Goal: Use online tool/utility: Utilize a website feature to perform a specific function

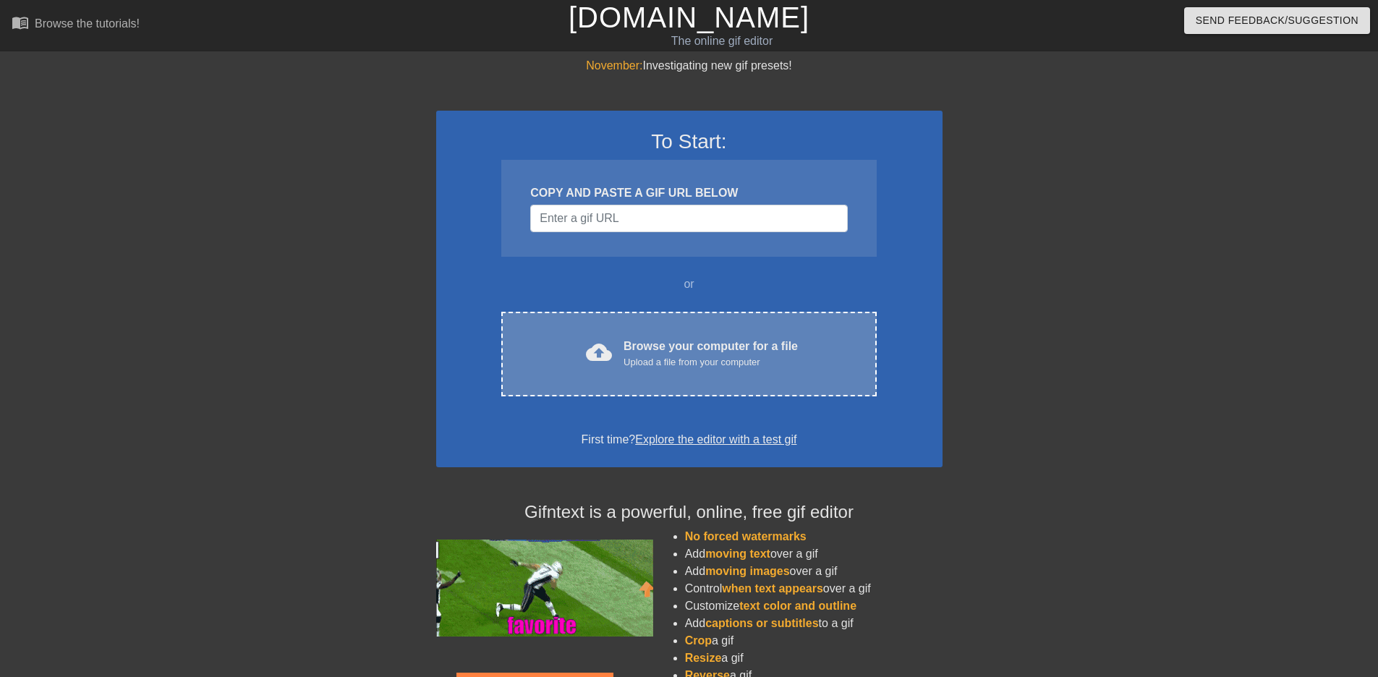
click at [661, 365] on div "Upload a file from your computer" at bounding box center [711, 362] width 174 height 14
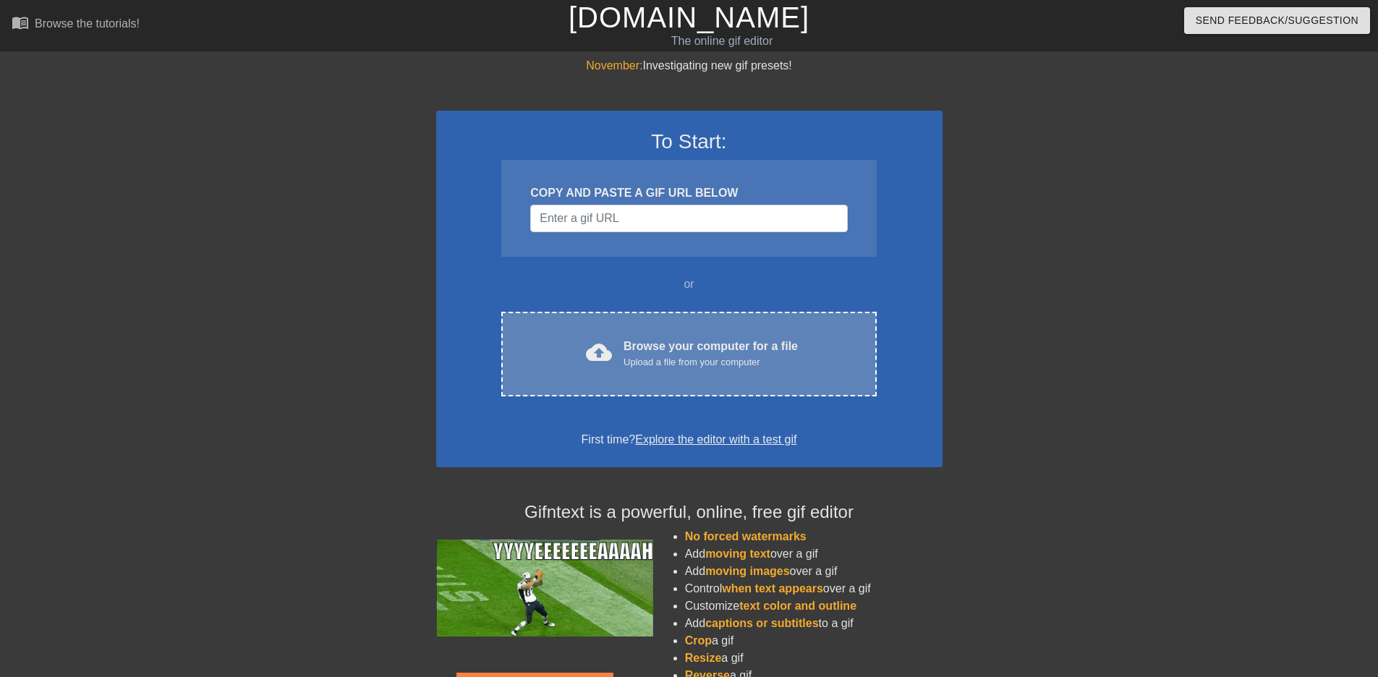
click at [618, 322] on div "cloud_upload Browse your computer for a file Upload a file from your computer C…" at bounding box center [688, 354] width 375 height 85
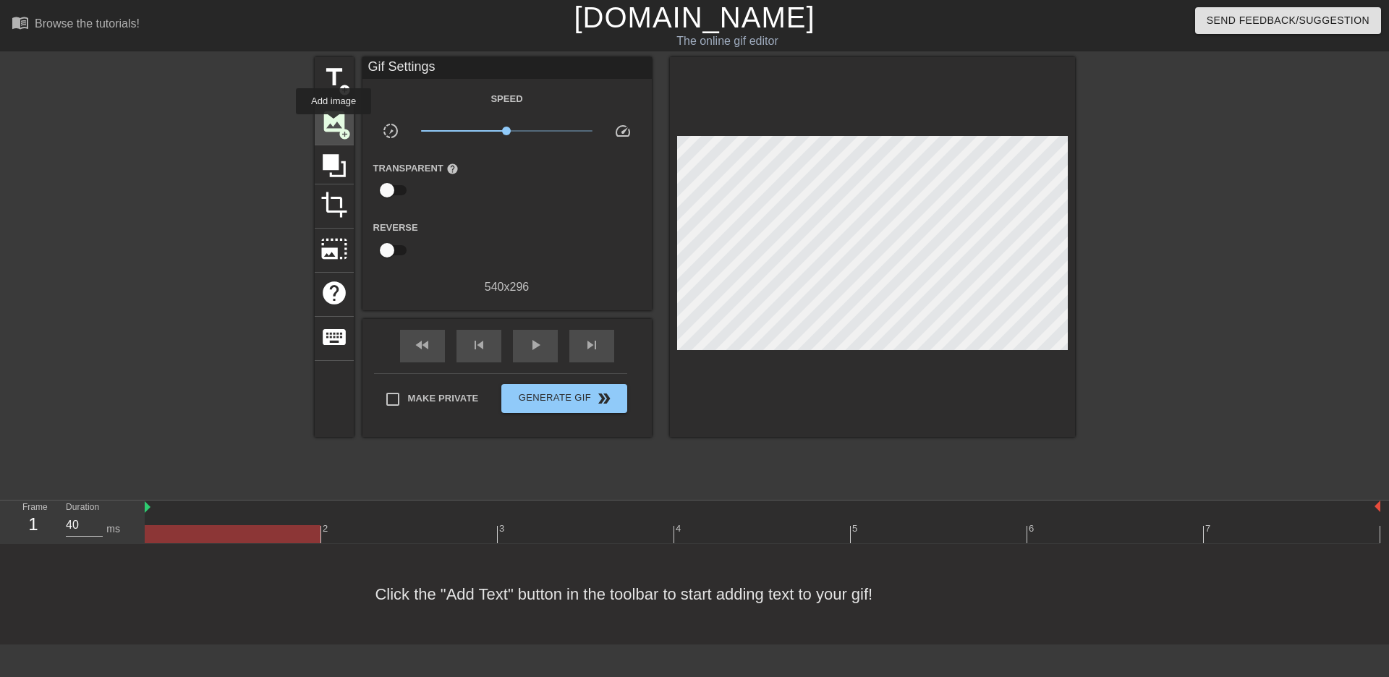
click at [334, 124] on span "image" at bounding box center [333, 121] width 27 height 27
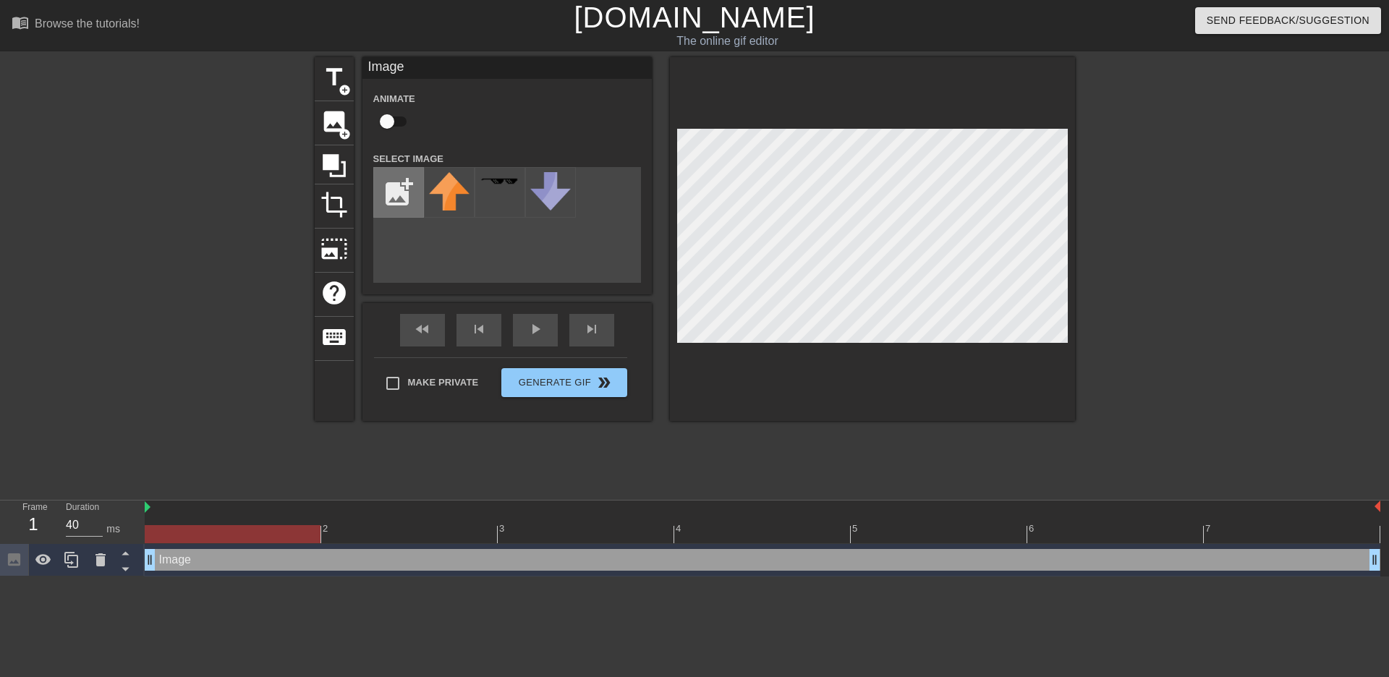
click at [406, 210] on input "file" at bounding box center [398, 192] width 49 height 49
type input "C:\fakepath\fp.png"
click at [430, 206] on img at bounding box center [449, 195] width 41 height 46
click at [388, 124] on input "checkbox" at bounding box center [387, 121] width 82 height 27
click at [404, 127] on input "checkbox" at bounding box center [401, 121] width 82 height 27
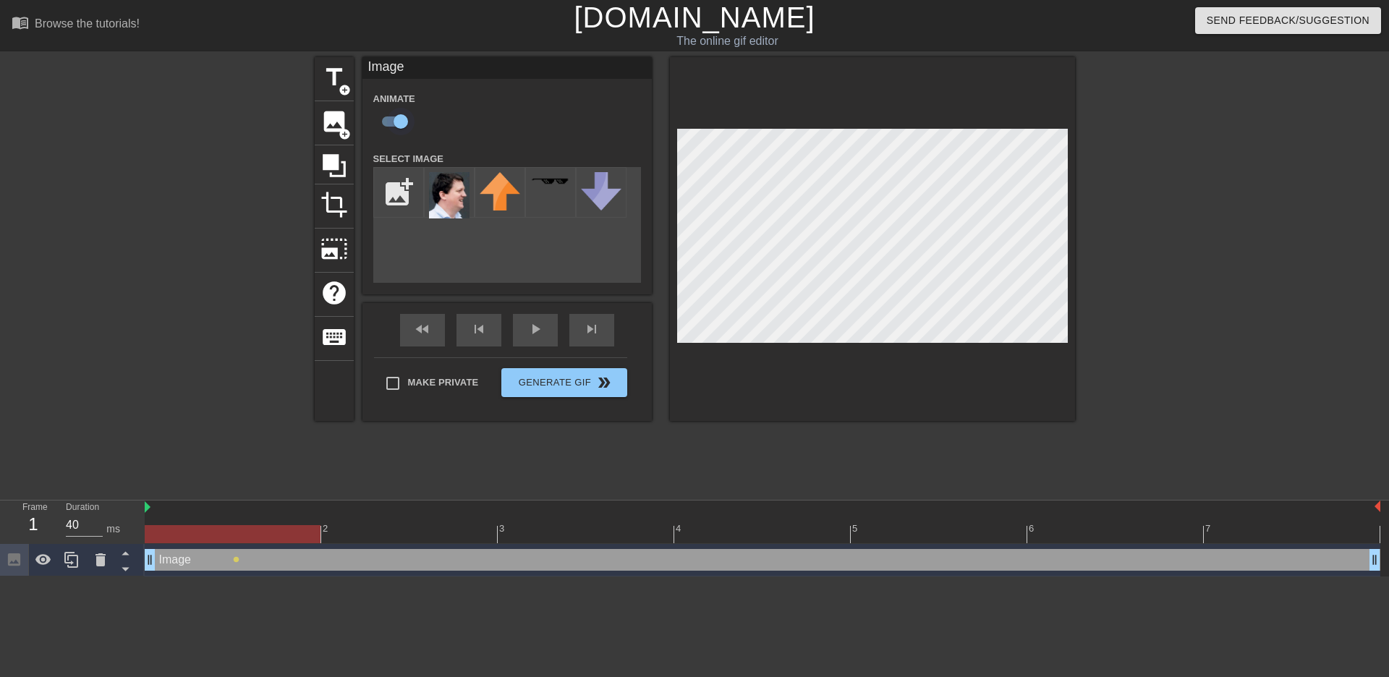
checkbox input "false"
click at [1088, 214] on div "title add_circle image add_circle crop photo_size_select_large help keyboard Im…" at bounding box center [694, 274] width 1389 height 434
click at [1178, 174] on div at bounding box center [1200, 274] width 217 height 434
click at [336, 214] on span "crop" at bounding box center [333, 204] width 27 height 27
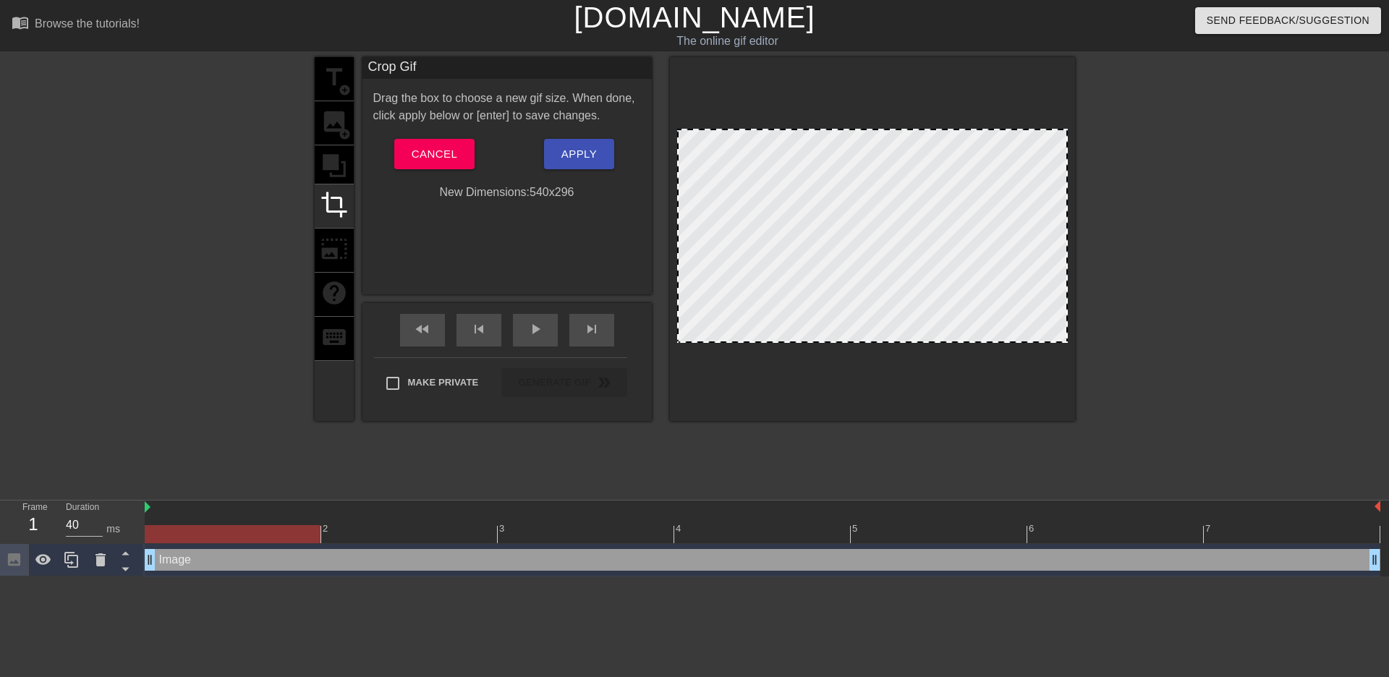
click at [335, 174] on div "title add_circle image add_circle crop photo_size_select_large help keyboard" at bounding box center [334, 239] width 39 height 364
click at [436, 157] on span "Cancel" at bounding box center [435, 154] width 46 height 19
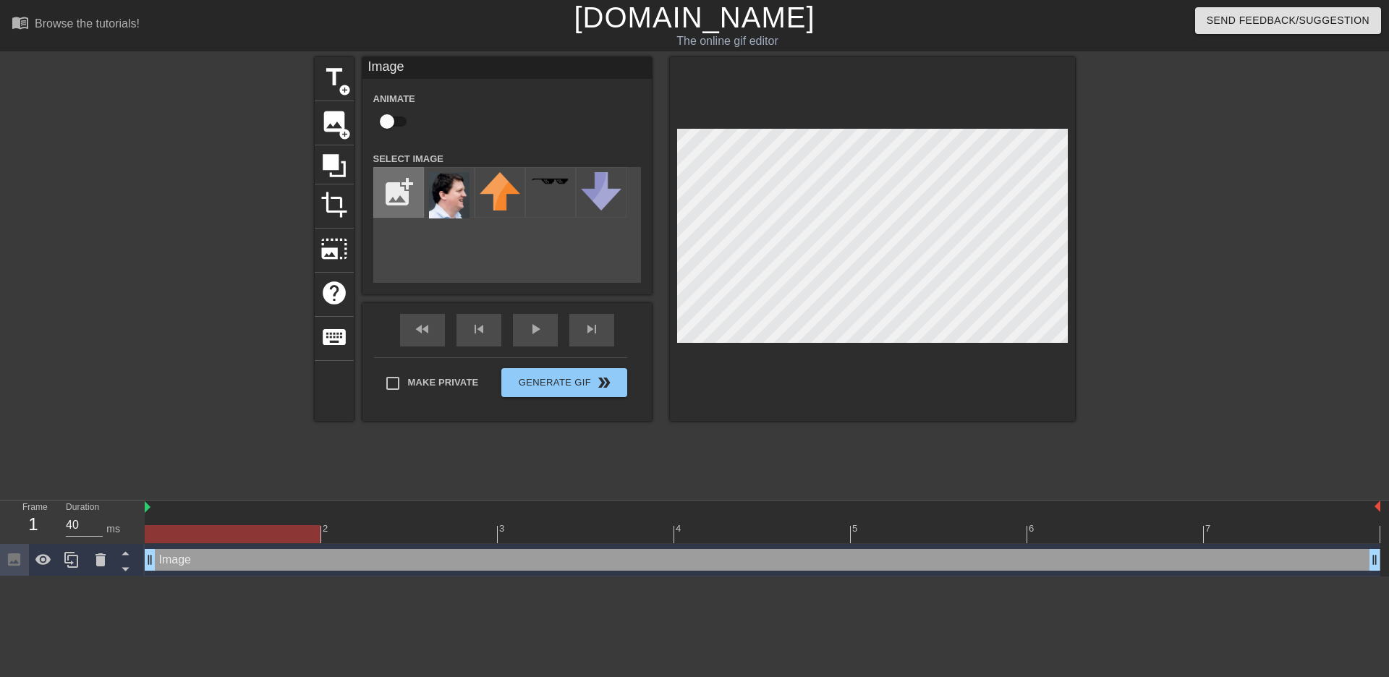
click at [396, 193] on input "file" at bounding box center [398, 192] width 49 height 49
click at [399, 203] on input "file" at bounding box center [398, 192] width 49 height 49
type input "C:\fakepath\fp-Photoroom.png"
click at [453, 200] on img at bounding box center [449, 195] width 41 height 46
click at [1151, 203] on div at bounding box center [1200, 274] width 217 height 434
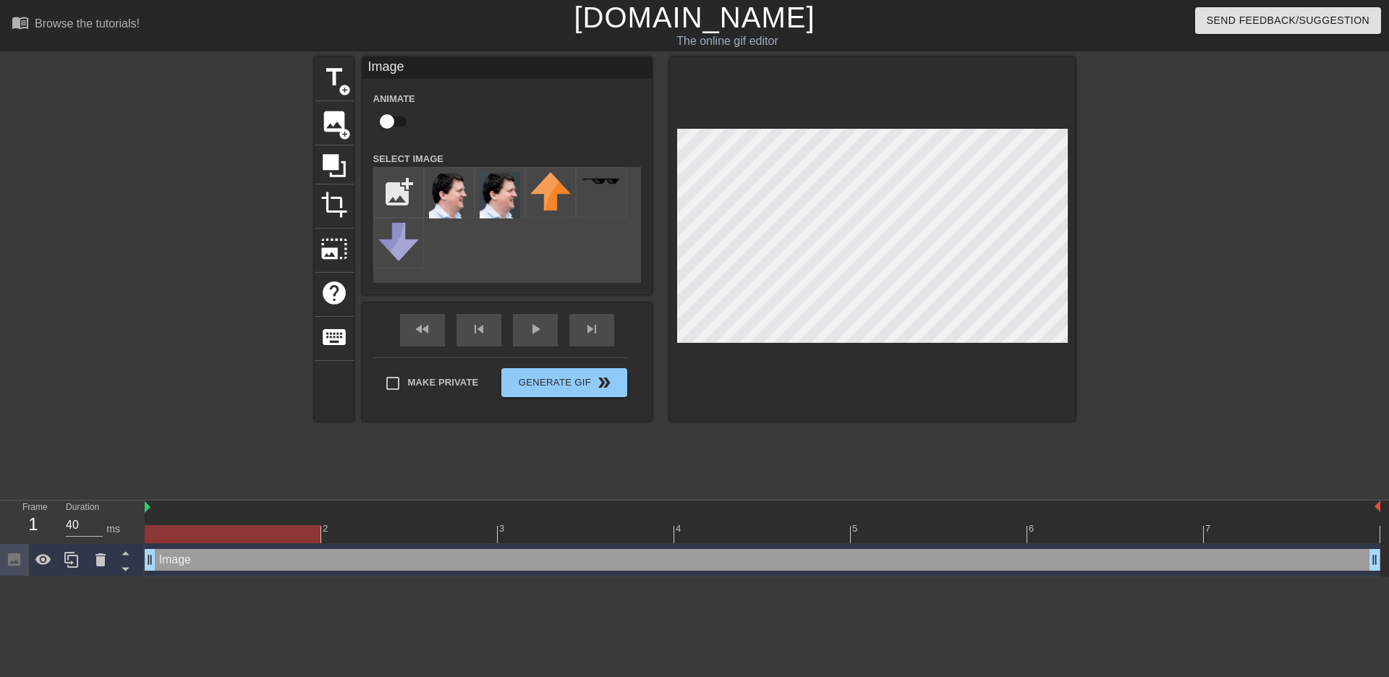
click at [1142, 184] on div at bounding box center [1200, 274] width 217 height 434
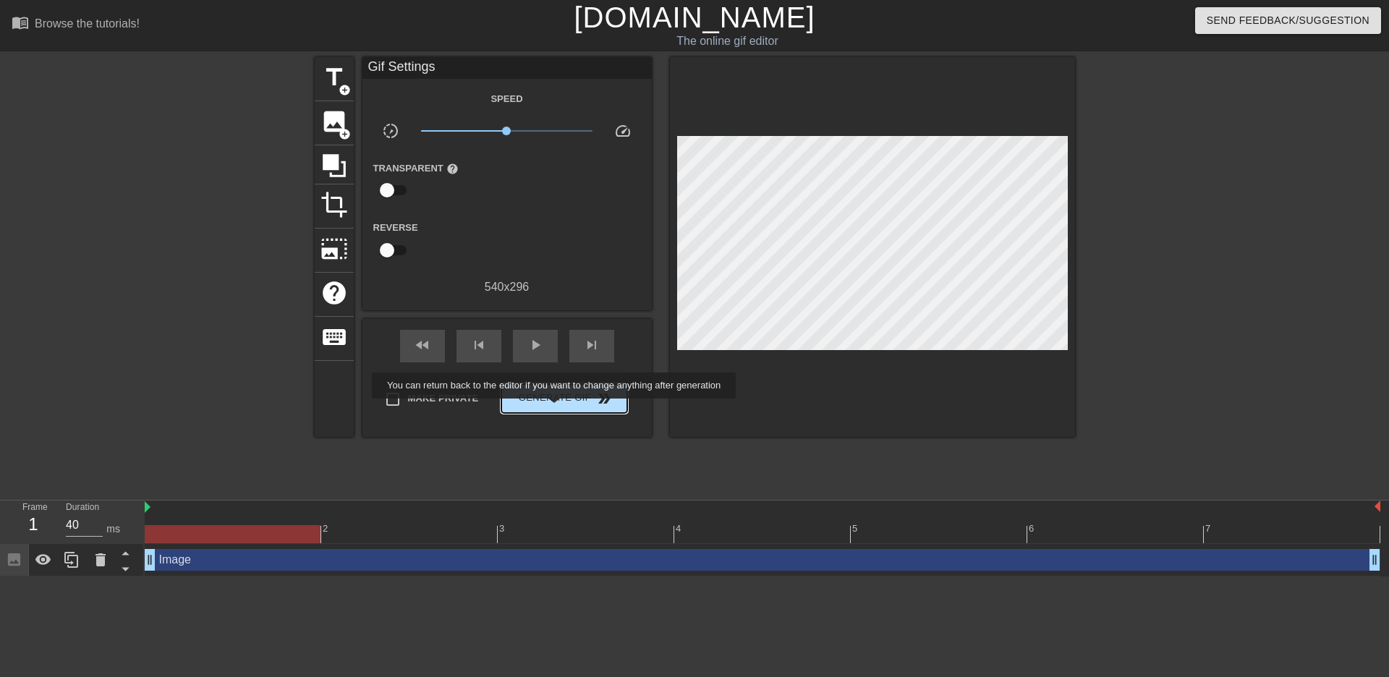
click at [554, 409] on button "Generate Gif double_arrow" at bounding box center [563, 398] width 125 height 29
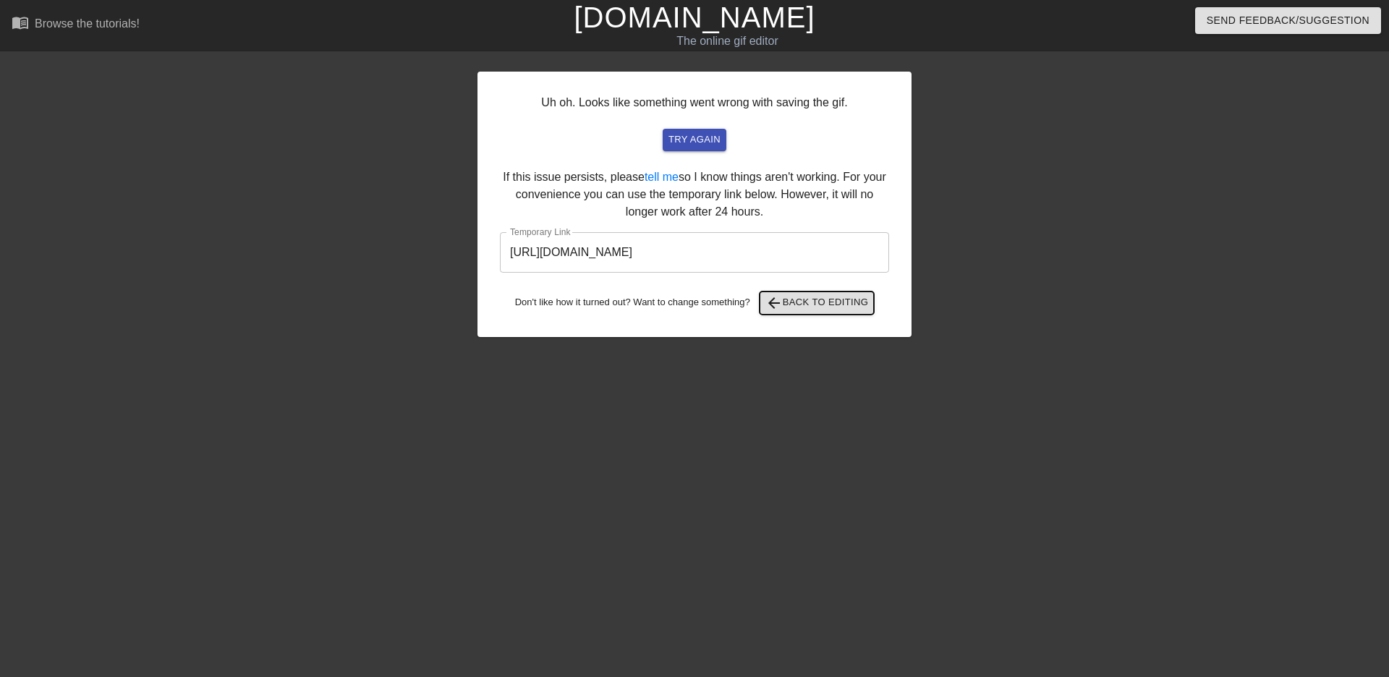
click at [820, 315] on div "Uh oh. Looks like something went wrong with saving the gif. try again If this i…" at bounding box center [694, 205] width 434 height 266
click at [807, 302] on span "arrow_back Back to Editing" at bounding box center [816, 302] width 103 height 17
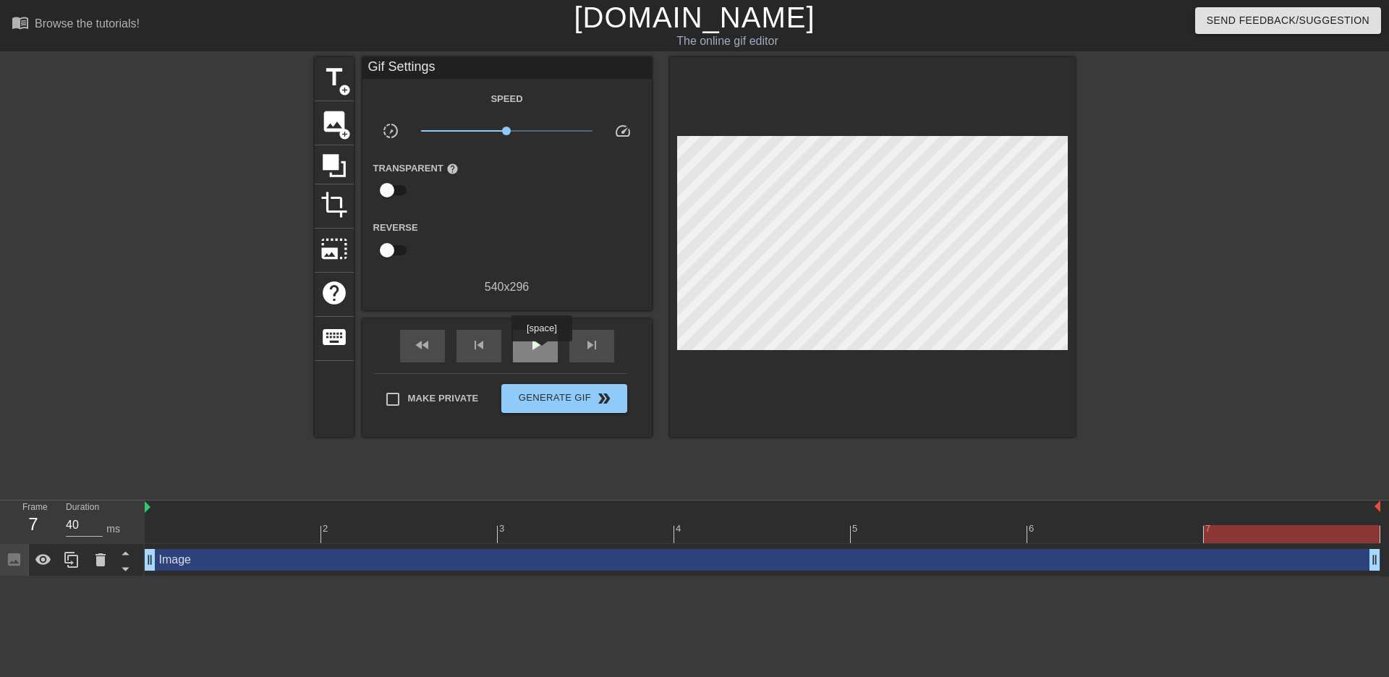
click at [541, 351] on span "play_arrow" at bounding box center [535, 344] width 17 height 17
drag, startPoint x: 542, startPoint y: 349, endPoint x: 619, endPoint y: 318, distance: 83.4
click at [542, 348] on span "pause" at bounding box center [535, 344] width 17 height 17
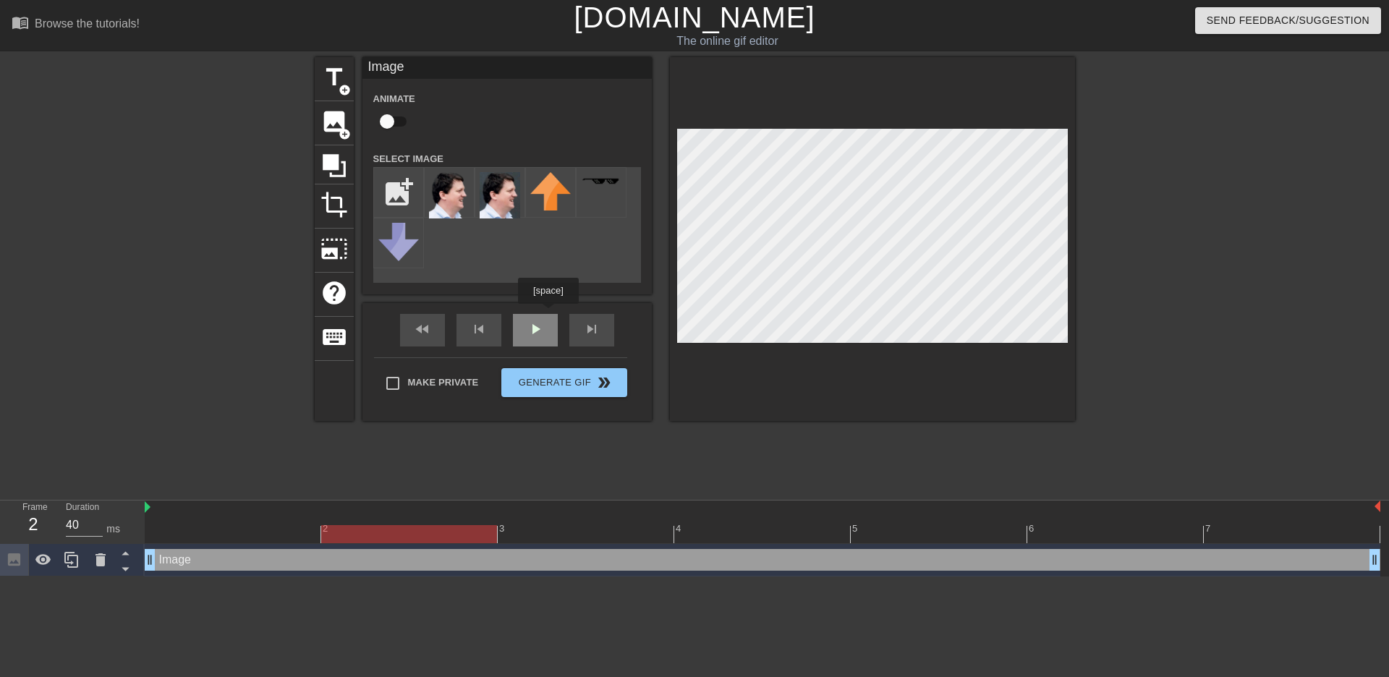
click at [544, 324] on div "fast_rewind skip_previous play_arrow skip_next" at bounding box center [507, 330] width 236 height 54
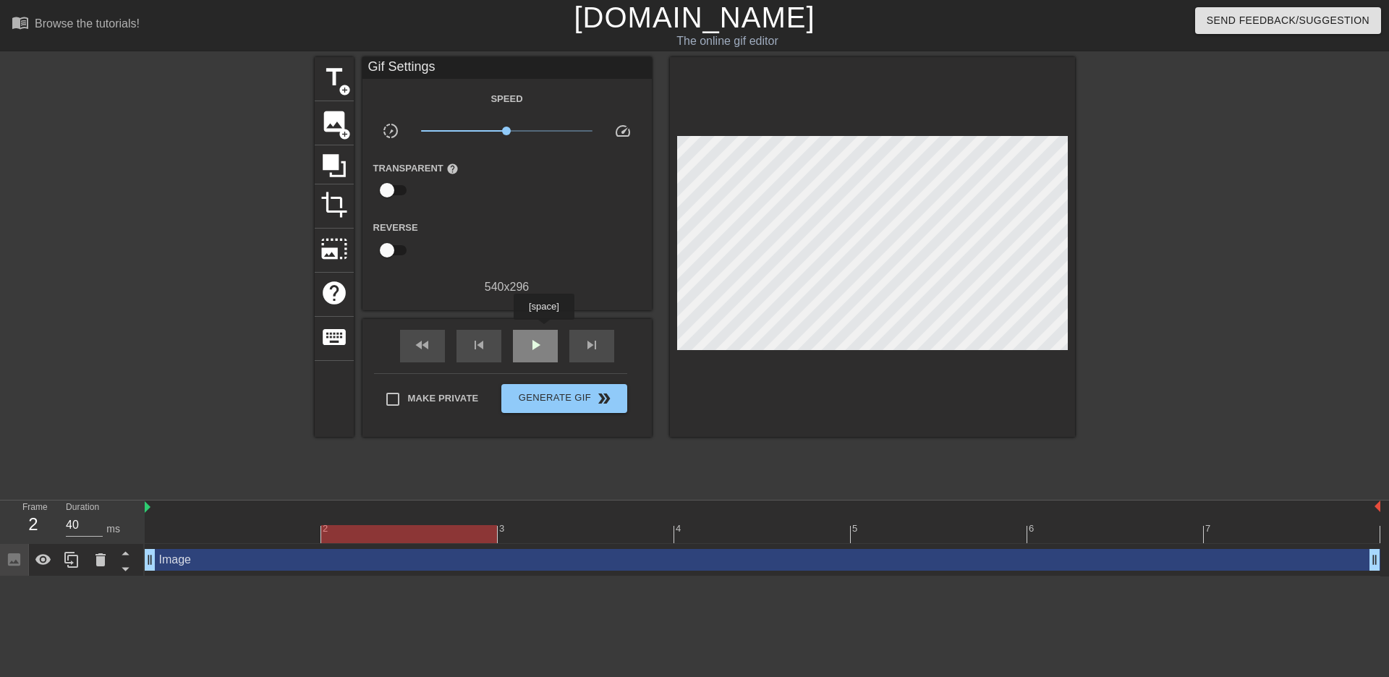
click at [543, 330] on div "play_arrow" at bounding box center [535, 346] width 45 height 33
click at [543, 330] on div "pause" at bounding box center [535, 346] width 45 height 33
click at [543, 334] on div "play_arrow" at bounding box center [535, 346] width 45 height 33
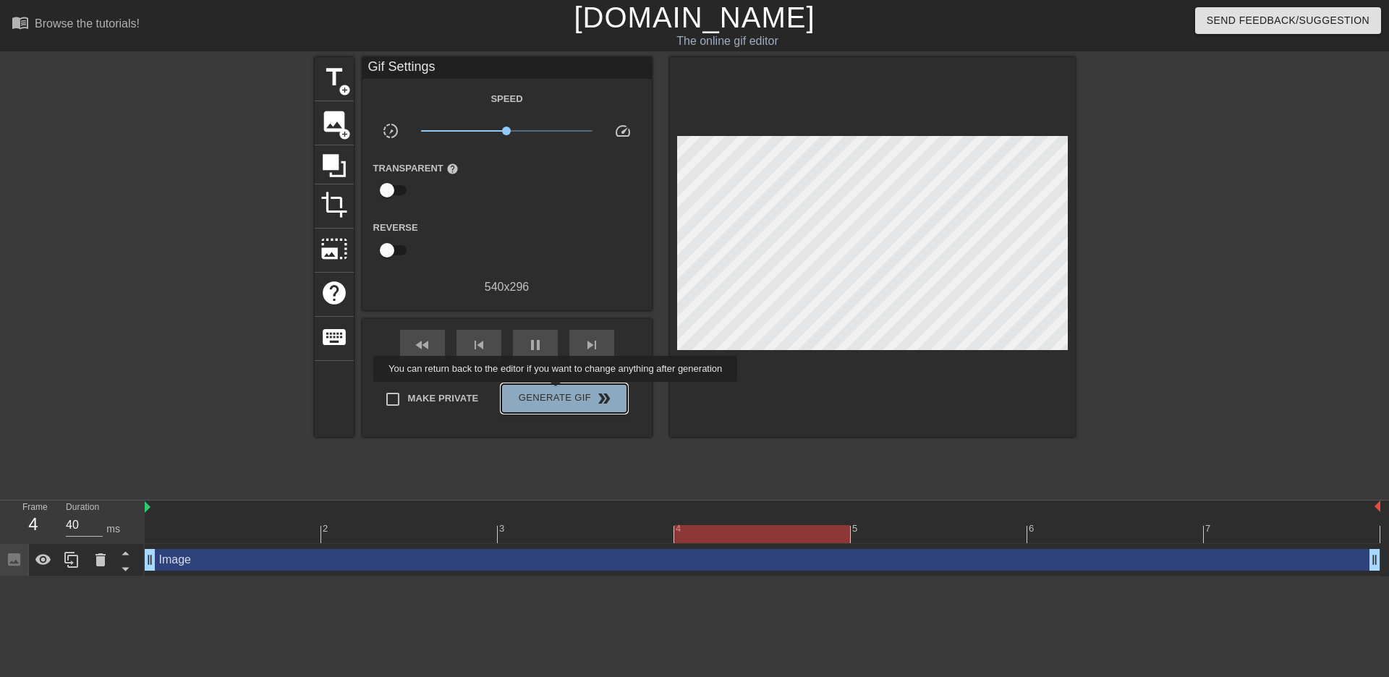
click at [556, 392] on span "Generate Gif double_arrow" at bounding box center [564, 398] width 114 height 17
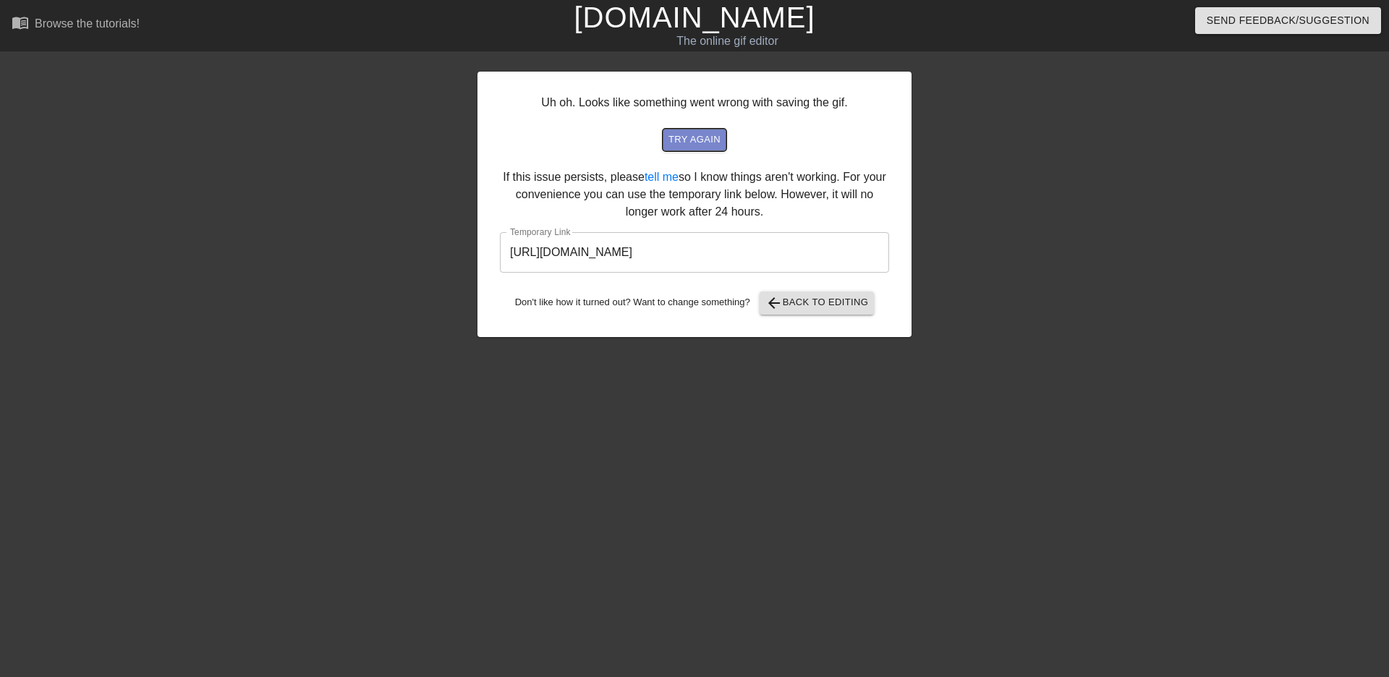
click at [688, 145] on span "try again" at bounding box center [694, 140] width 52 height 17
click at [760, 253] on input "[URL][DOMAIN_NAME]" at bounding box center [694, 252] width 389 height 41
